Goal: Information Seeking & Learning: Find specific fact

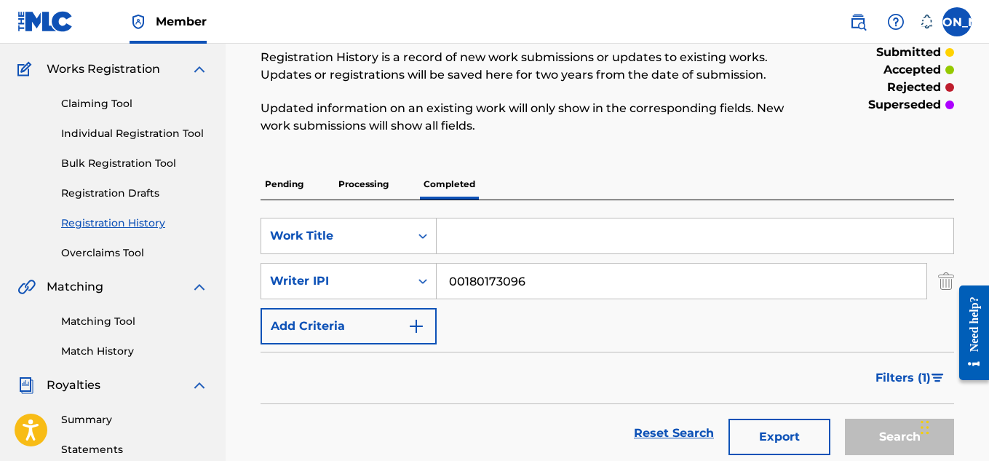
scroll to position [154, 0]
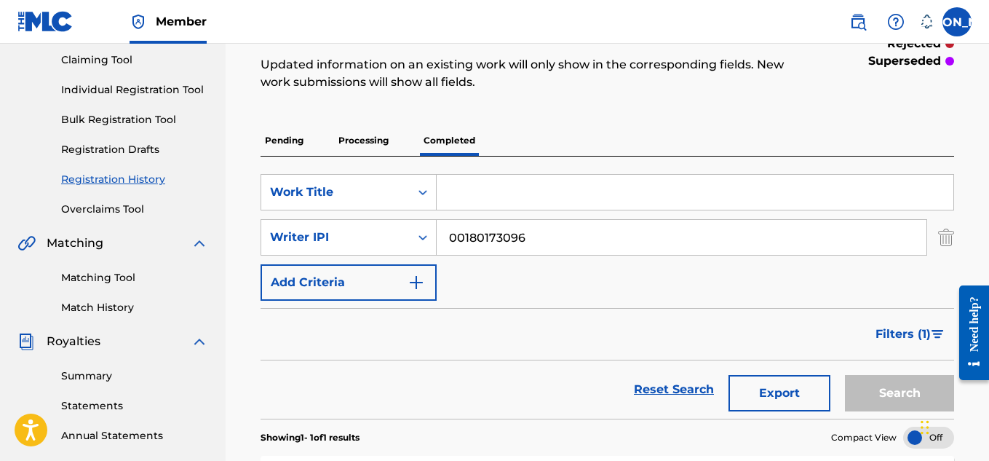
click at [438, 191] on input "Search Form" at bounding box center [695, 192] width 517 height 35
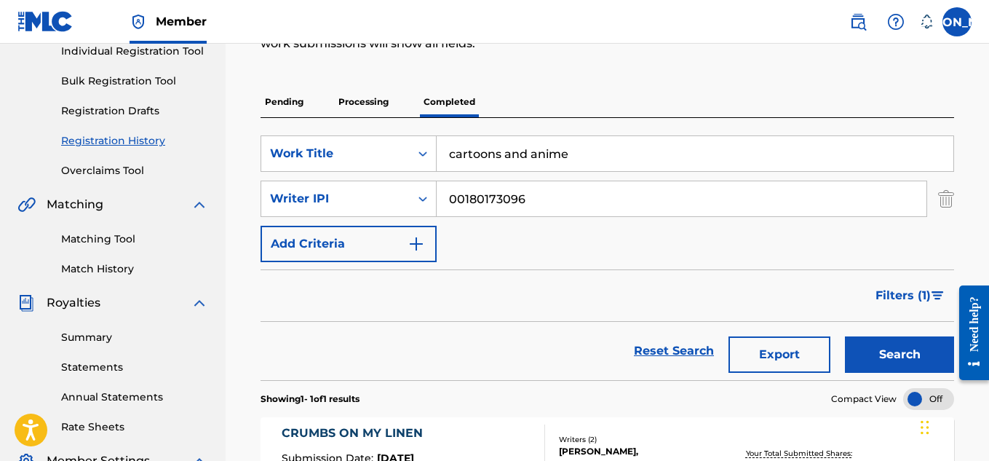
scroll to position [201, 0]
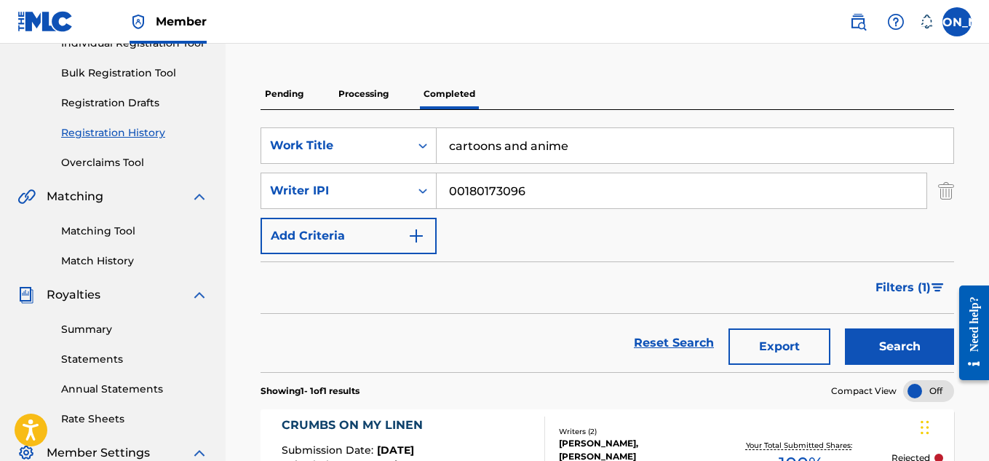
type input "cartoons and anime"
click at [894, 345] on button "Search" at bounding box center [899, 346] width 109 height 36
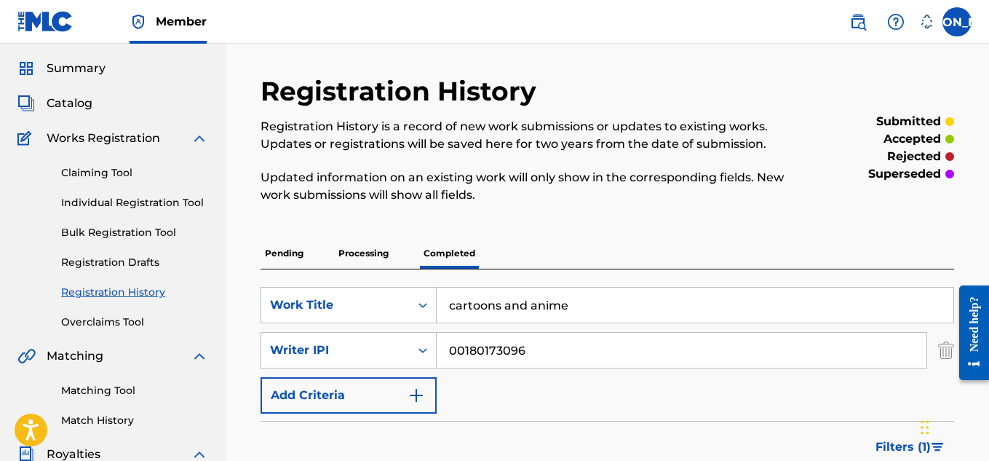
scroll to position [31, 0]
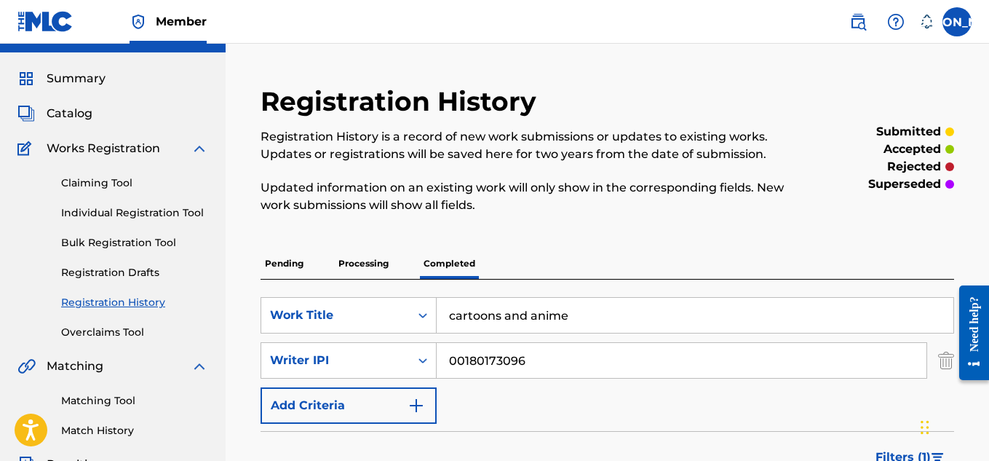
click at [61, 111] on span "Catalog" at bounding box center [70, 113] width 46 height 17
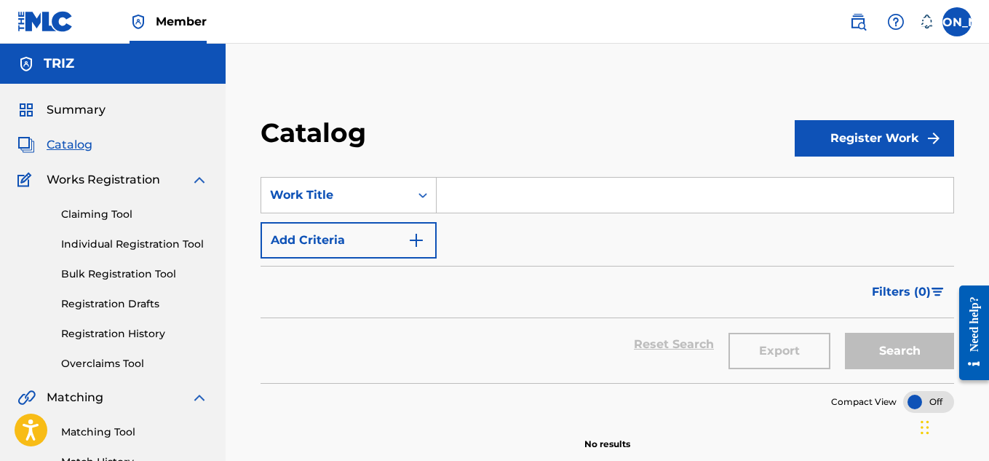
click at [461, 191] on input "Search Form" at bounding box center [695, 195] width 517 height 35
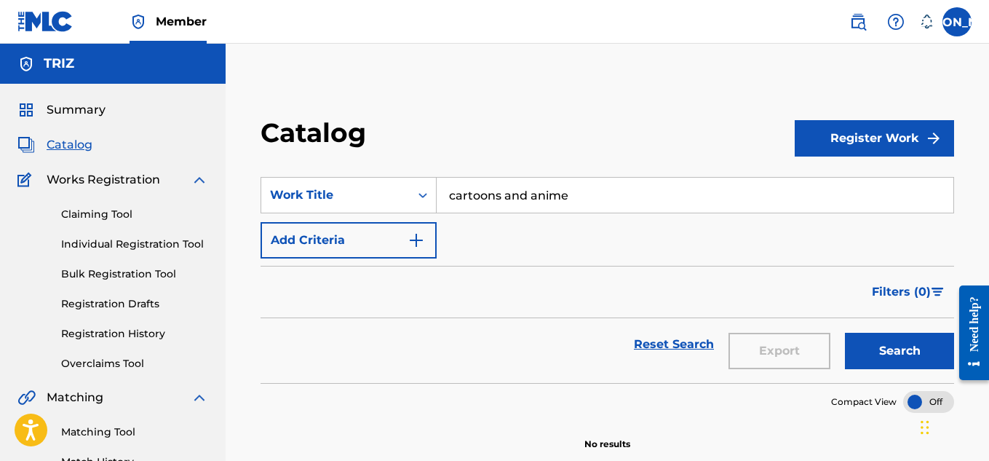
type input "cartoons and anime"
click at [422, 238] on img "Search Form" at bounding box center [416, 240] width 17 height 17
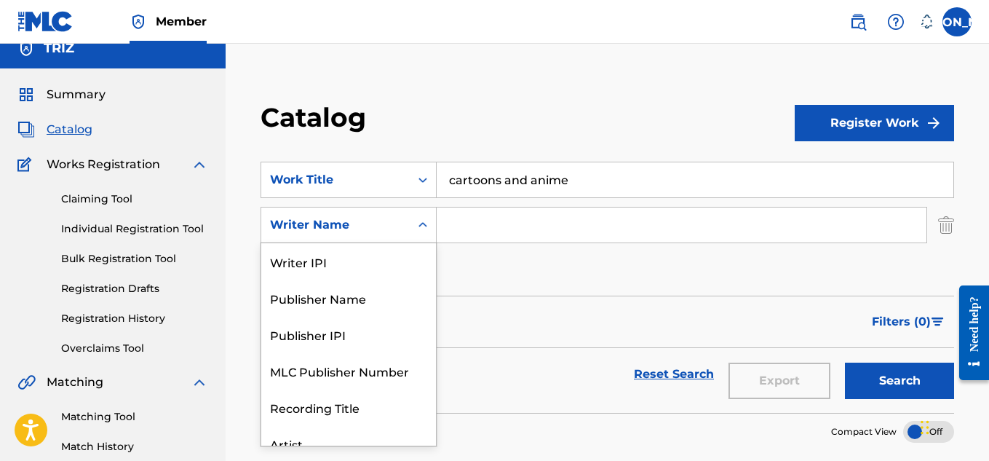
scroll to position [73, 0]
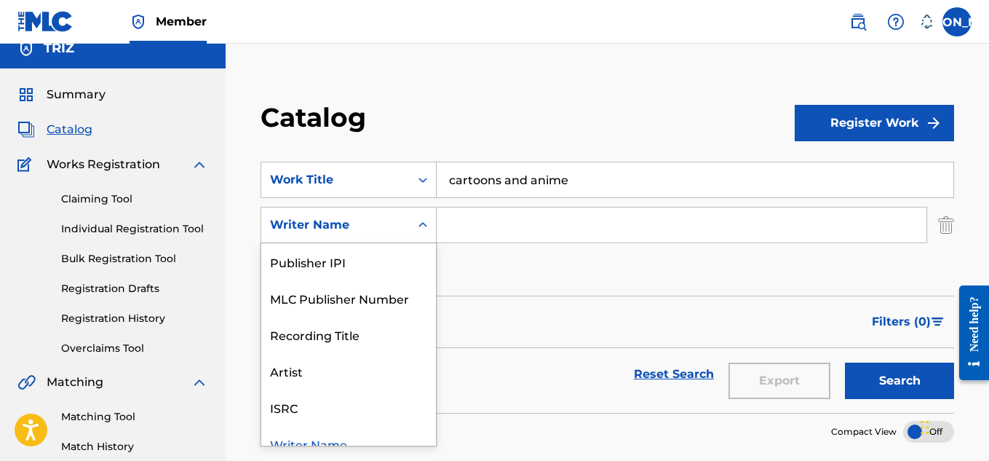
click at [422, 243] on div "8 results available. Use Up and Down to choose options, press Enter to select t…" at bounding box center [349, 225] width 176 height 36
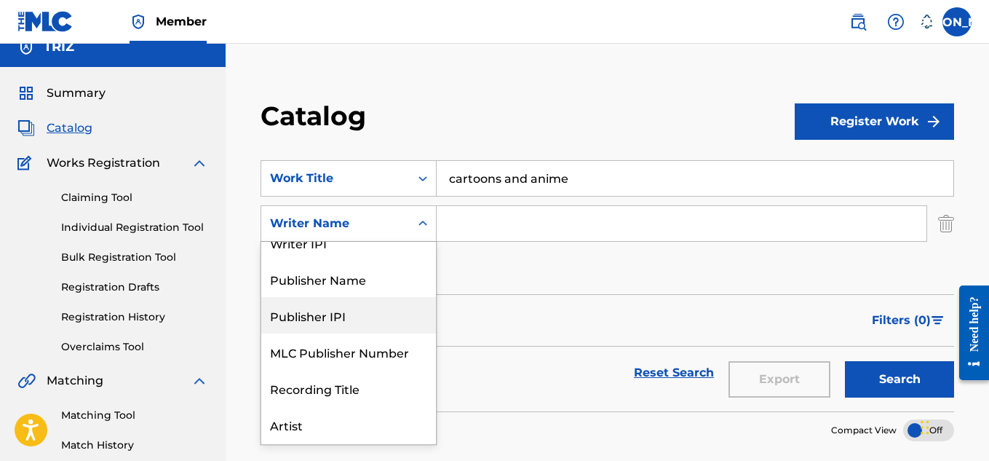
scroll to position [0, 0]
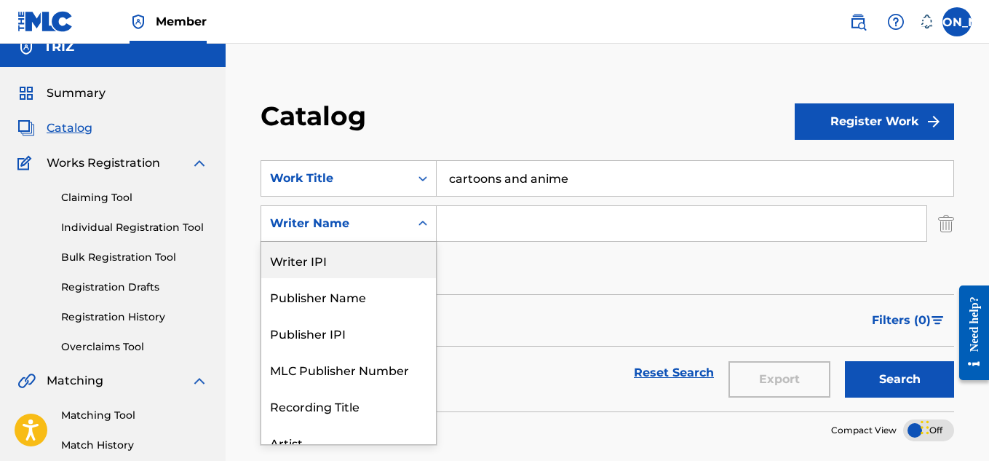
click at [373, 255] on div "Writer IPI" at bounding box center [348, 260] width 175 height 36
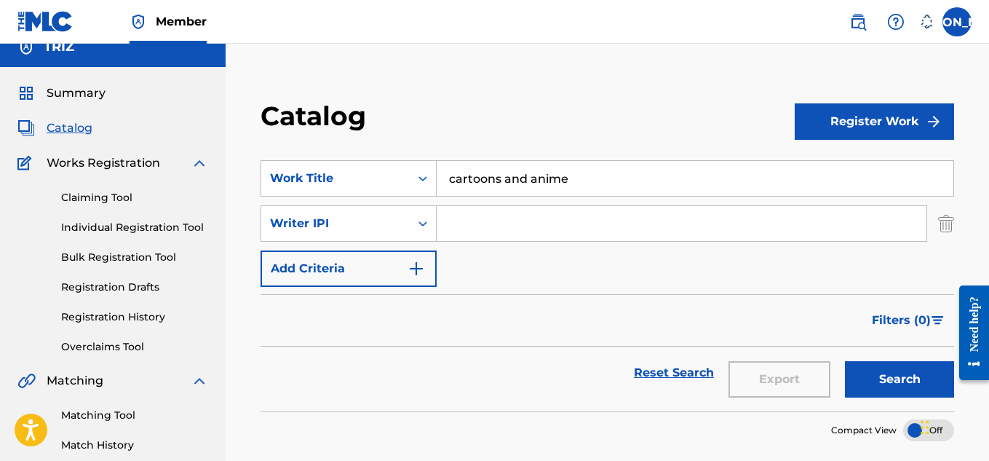
paste input "5219566"
paste input "0018017309"
type input "00180173096"
click at [909, 378] on button "Search" at bounding box center [899, 379] width 109 height 36
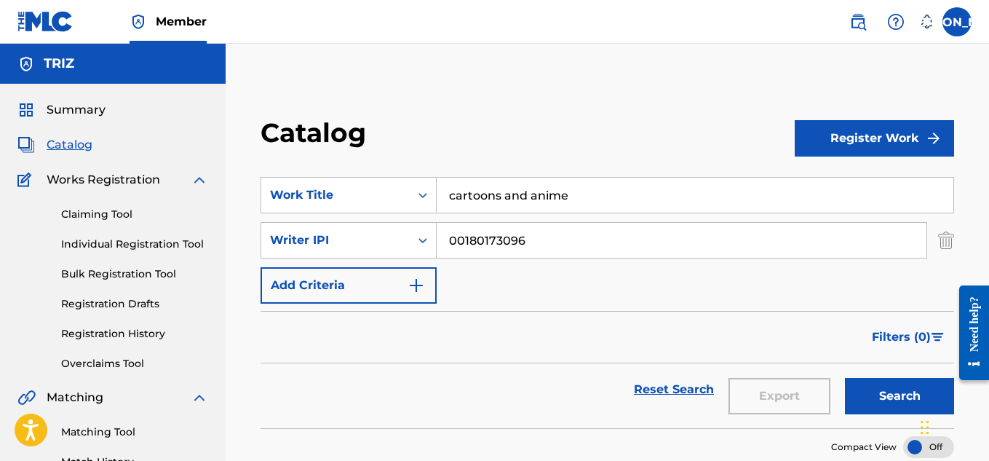
click at [634, 120] on div "Catalog" at bounding box center [528, 137] width 534 height 43
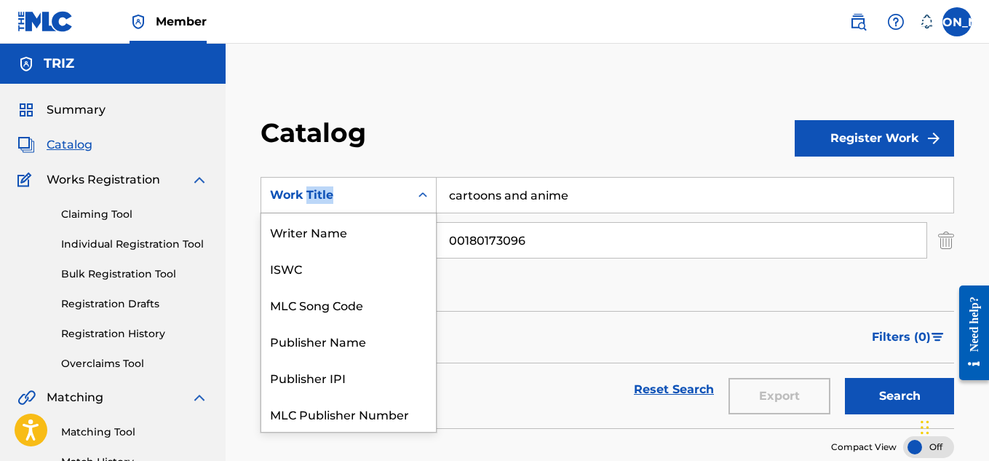
scroll to position [182, 0]
